Goal: Check status: Check status

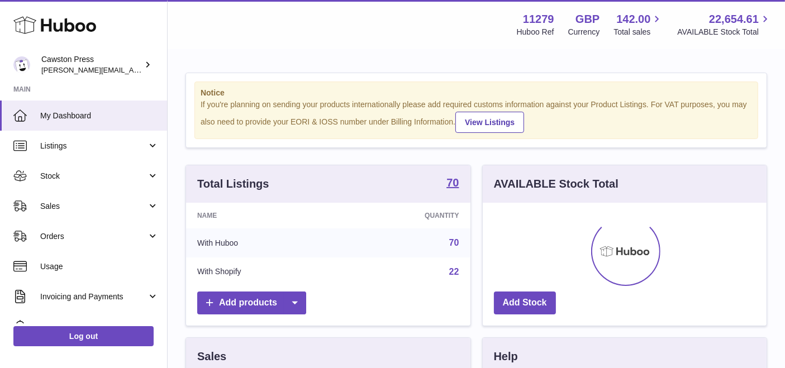
scroll to position [174, 284]
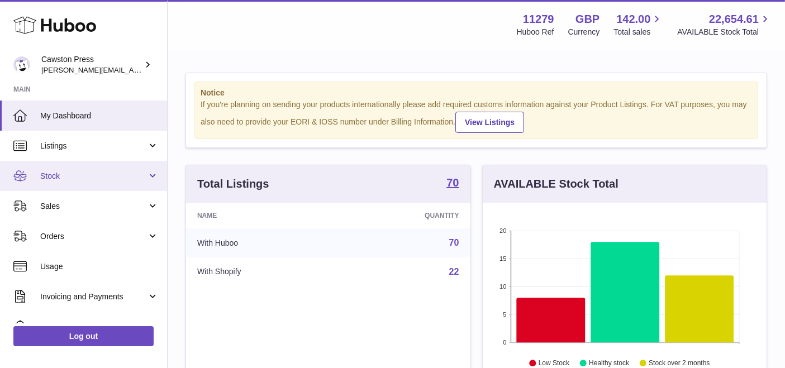
click at [113, 167] on link "Stock" at bounding box center [83, 176] width 167 height 30
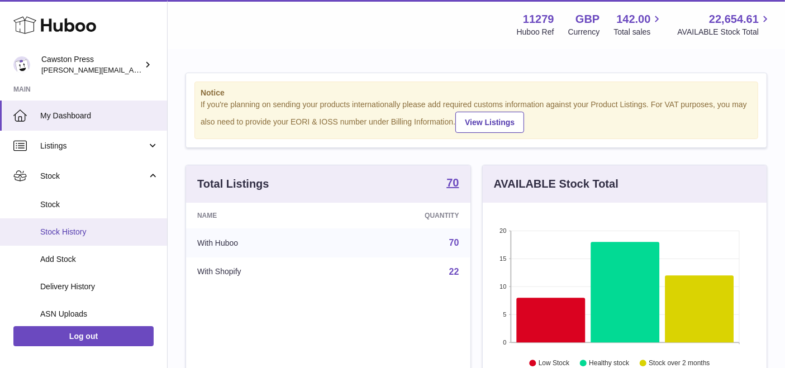
click at [88, 229] on span "Stock History" at bounding box center [99, 232] width 118 height 11
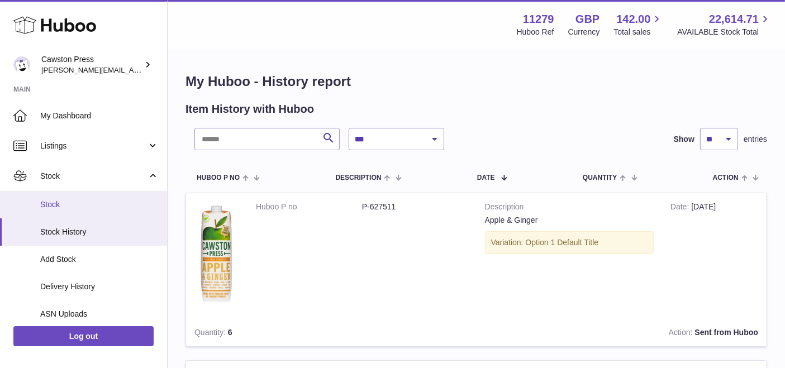
click at [102, 208] on span "Stock" at bounding box center [99, 204] width 118 height 11
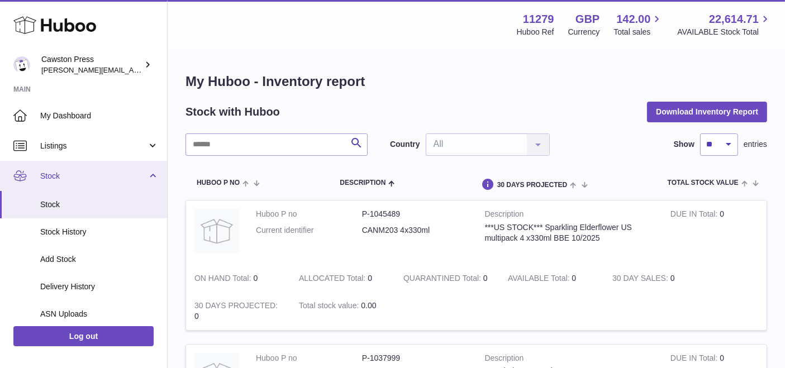
click at [150, 179] on link "Stock" at bounding box center [83, 176] width 167 height 30
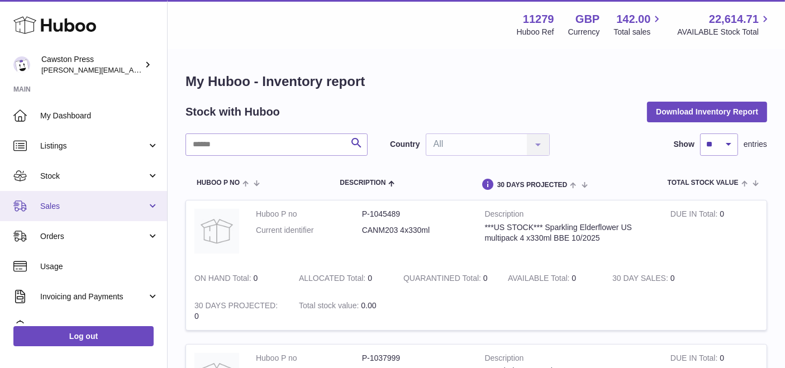
click at [108, 207] on span "Sales" at bounding box center [93, 206] width 107 height 11
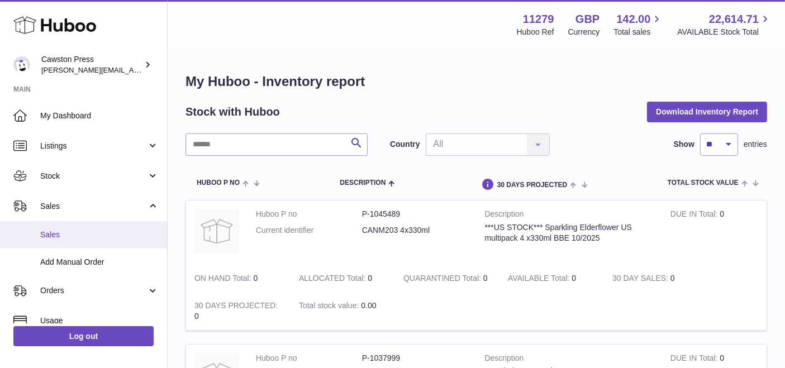
click at [83, 240] on link "Sales" at bounding box center [83, 234] width 167 height 27
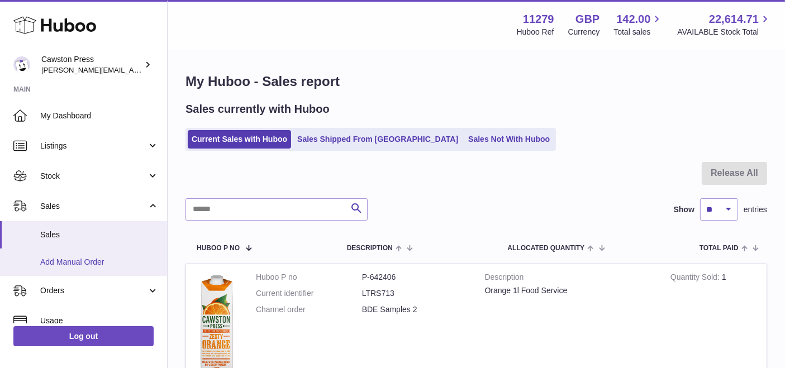
click at [102, 254] on link "Add Manual Order" at bounding box center [83, 262] width 167 height 27
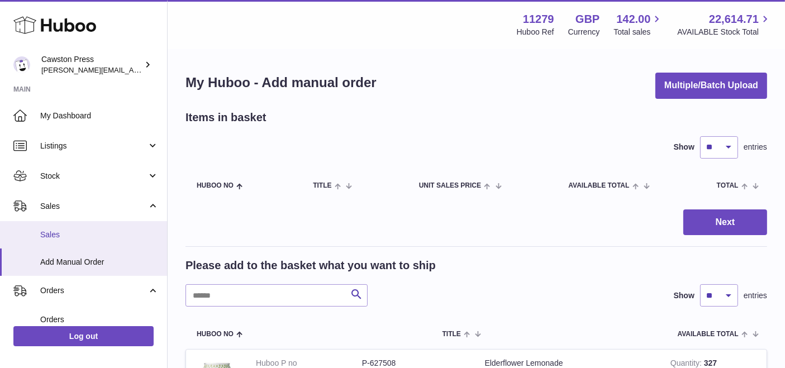
click at [89, 236] on span "Sales" at bounding box center [99, 235] width 118 height 11
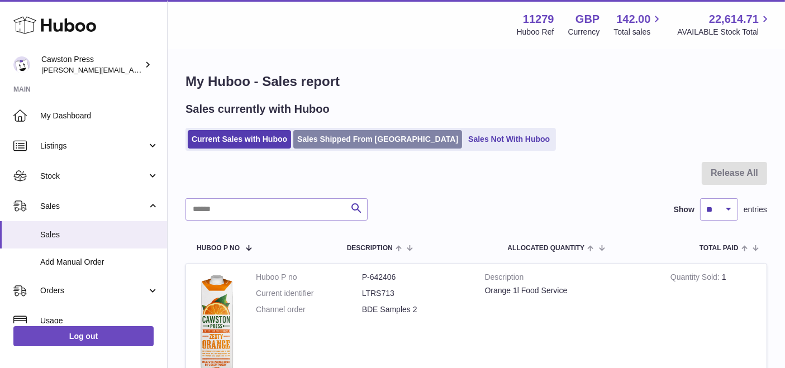
click at [315, 145] on link "Sales Shipped From Huboo" at bounding box center [377, 139] width 169 height 18
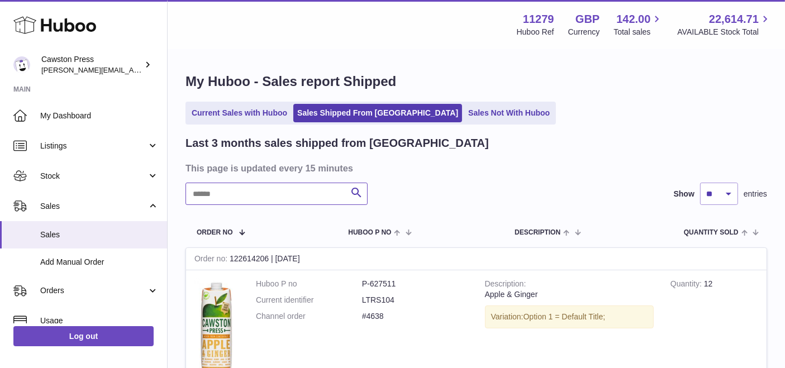
click at [278, 197] on input "text" at bounding box center [277, 194] width 182 height 22
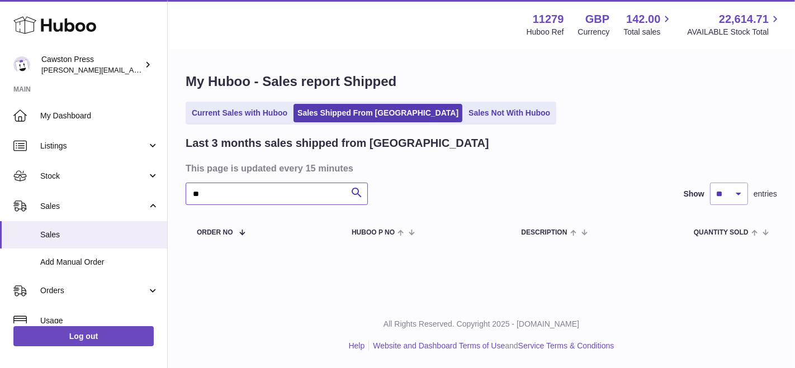
type input "*"
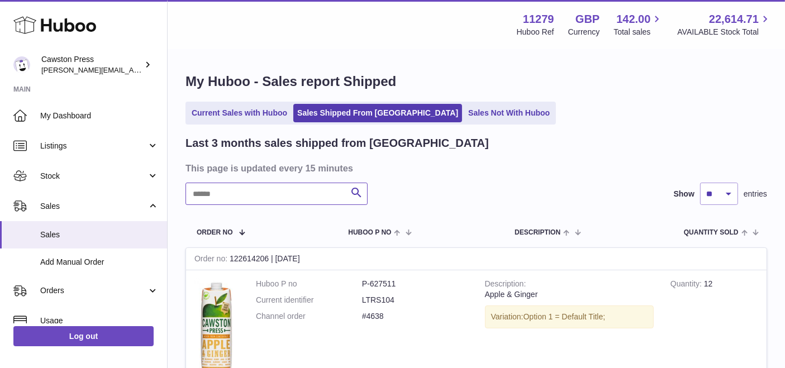
type input "*"
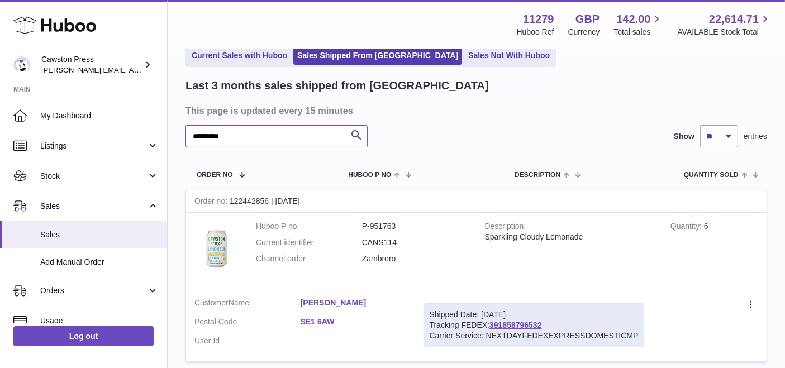
scroll to position [124, 0]
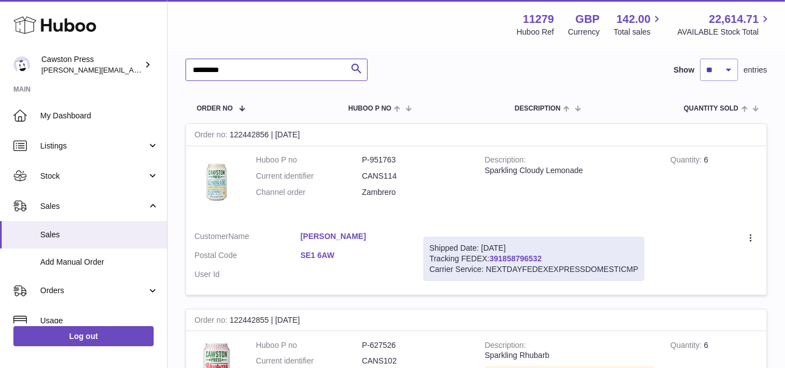
type input "********"
click at [510, 254] on link "391858796532" at bounding box center [516, 258] width 52 height 9
